Goal: Information Seeking & Learning: Check status

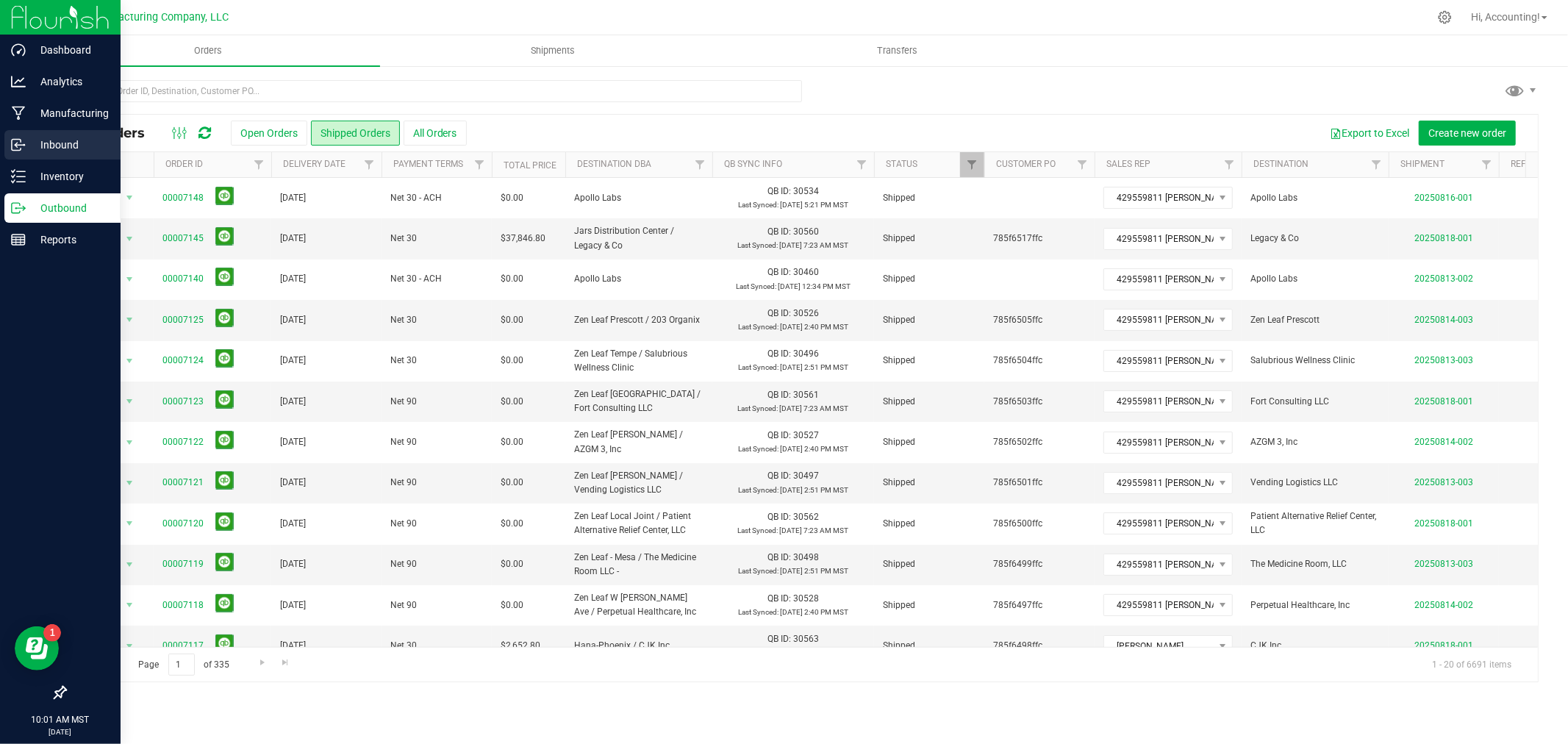
click at [55, 141] on p "Inbound" at bounding box center [70, 144] width 88 height 17
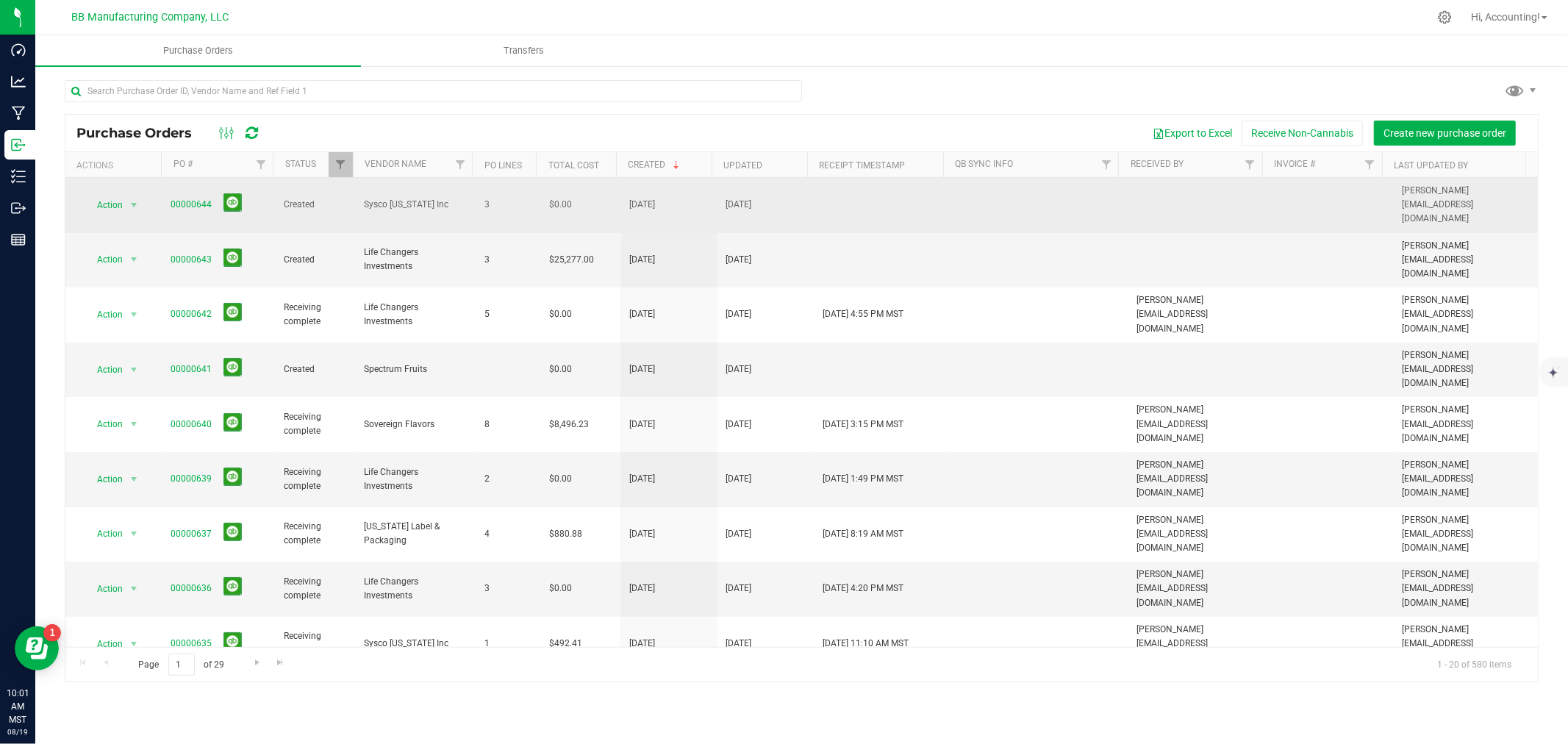
click at [366, 201] on span "Sysco Arizona Inc" at bounding box center [415, 205] width 103 height 14
click at [150, 195] on div "Action Action Cancel purchase order Close purchase order Edit purchase order PO…" at bounding box center [114, 205] width 79 height 20
click at [142, 195] on div "Action Action Cancel purchase order Close purchase order Edit purchase order PO…" at bounding box center [114, 205] width 79 height 20
click at [137, 199] on span "select" at bounding box center [134, 205] width 12 height 12
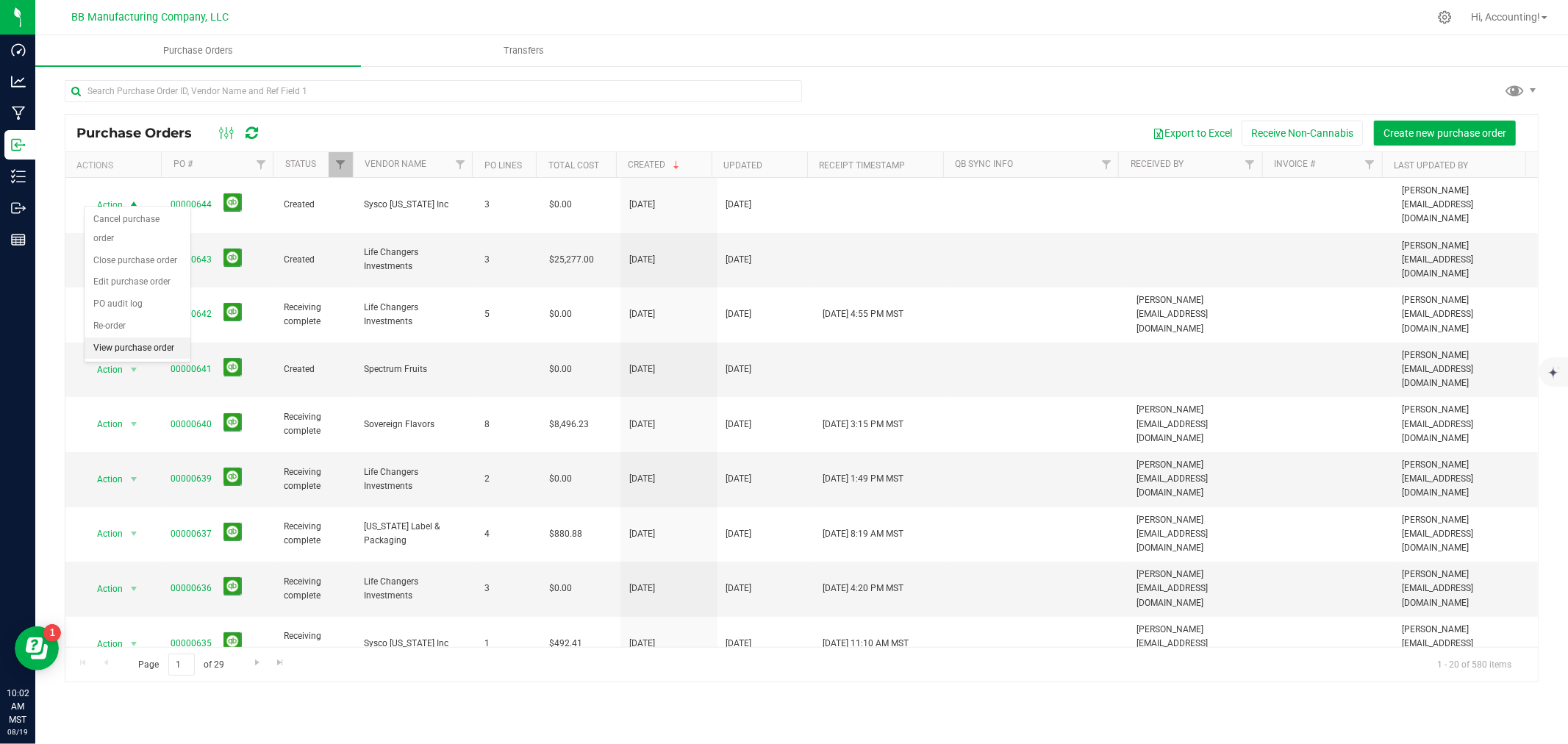
click at [123, 343] on li "View purchase order" at bounding box center [138, 348] width 106 height 22
